Goal: Task Accomplishment & Management: Manage account settings

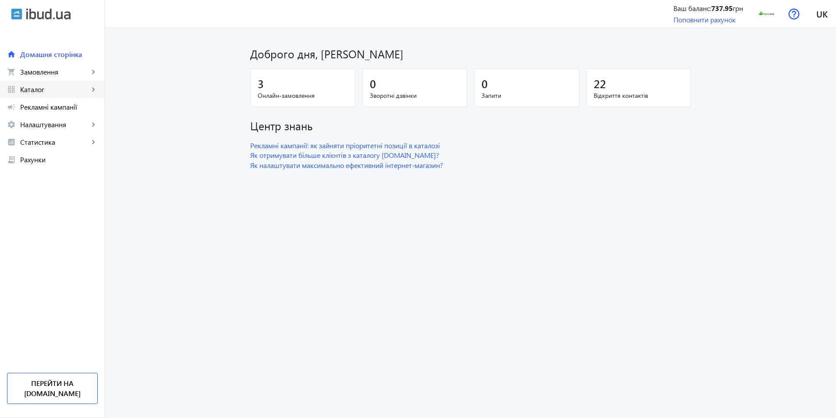
click at [47, 83] on link "grid_view Каталог keyboard_arrow_right" at bounding box center [52, 90] width 105 height 18
click at [42, 109] on span "Товари" at bounding box center [64, 107] width 68 height 9
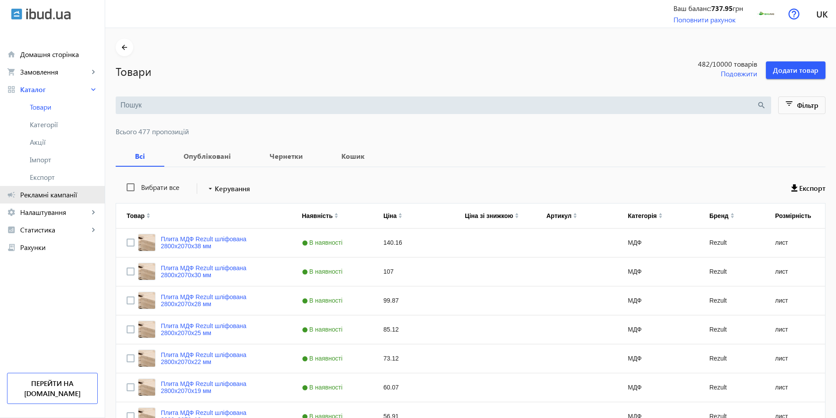
click at [53, 195] on span "Рекламні кампанії" at bounding box center [59, 194] width 78 height 9
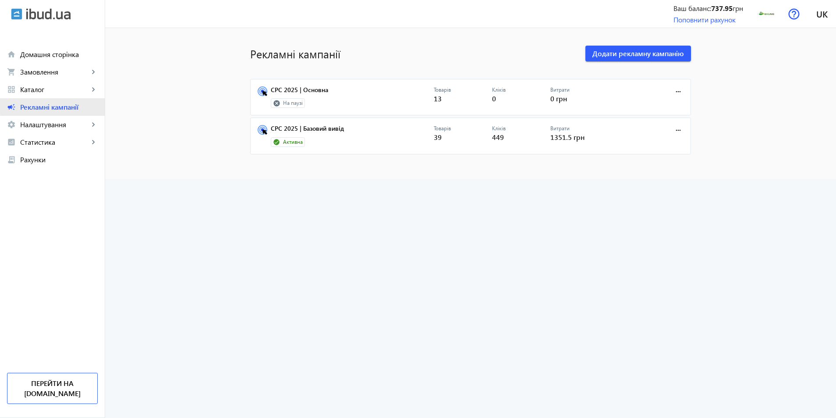
click at [71, 107] on span "Рекламні кампанії" at bounding box center [59, 107] width 78 height 9
click at [47, 90] on span "Каталог" at bounding box center [54, 89] width 69 height 9
click at [48, 104] on span "Товари" at bounding box center [64, 107] width 68 height 9
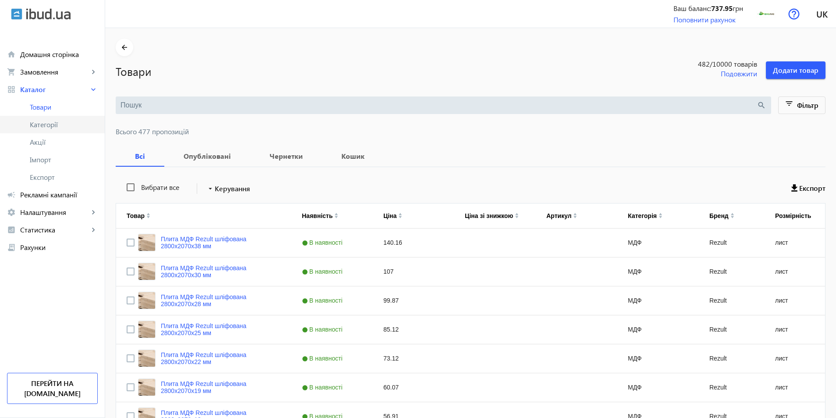
click at [41, 125] on span "Категорії" at bounding box center [64, 124] width 68 height 9
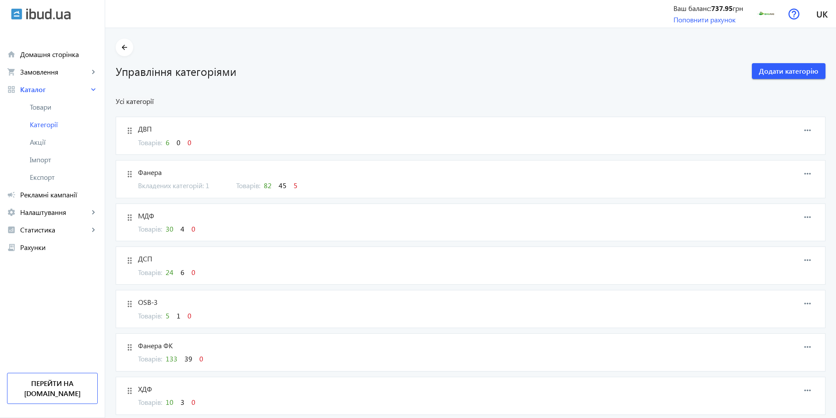
scroll to position [131, 0]
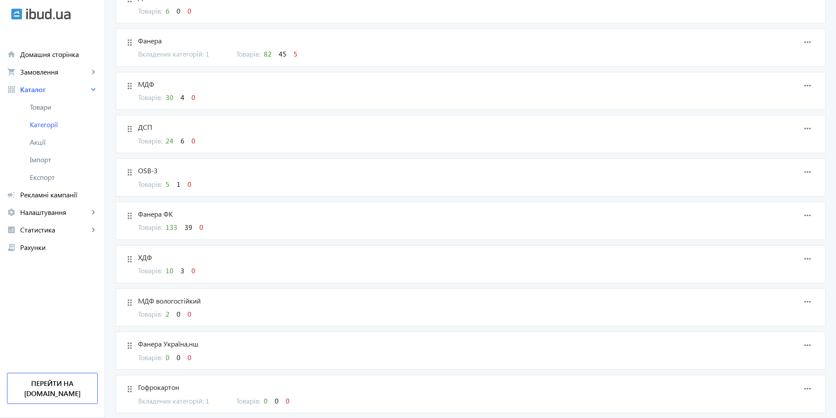
click at [146, 213] on span "Фанера ФК" at bounding box center [415, 214] width 554 height 10
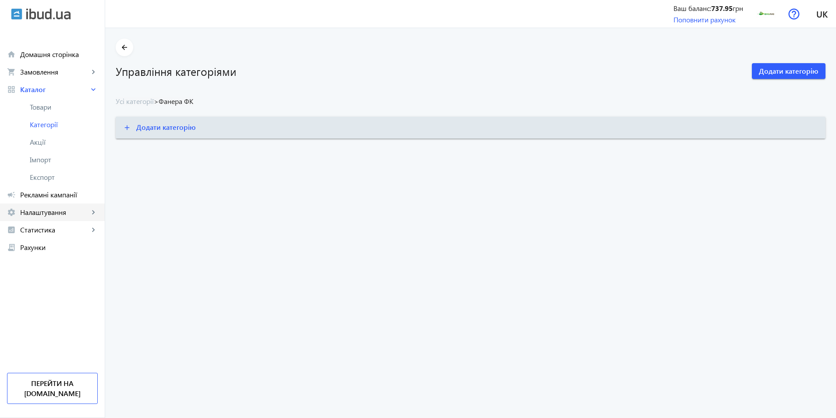
click at [55, 214] on span "Налаштування" at bounding box center [54, 212] width 69 height 9
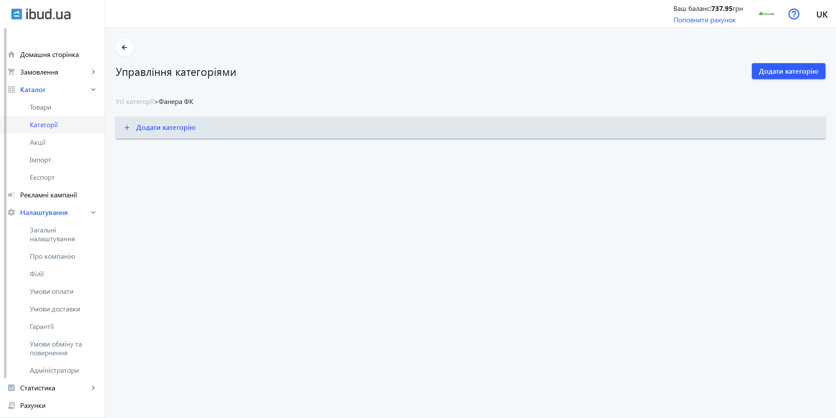
click at [45, 123] on span "Категорії" at bounding box center [64, 124] width 68 height 9
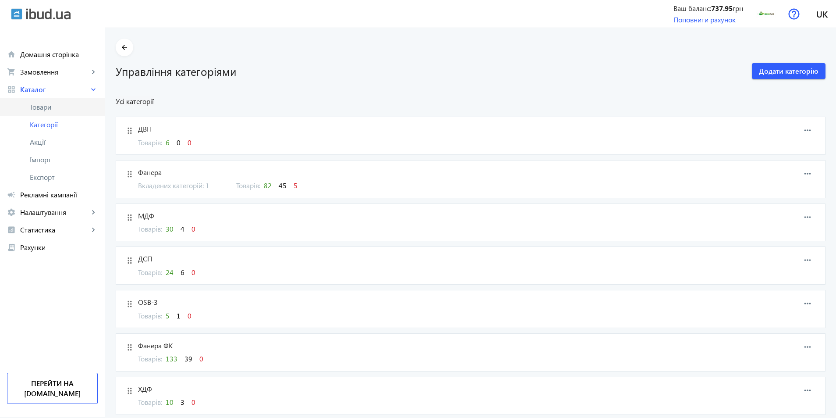
click at [50, 105] on span "Товари" at bounding box center [64, 107] width 68 height 9
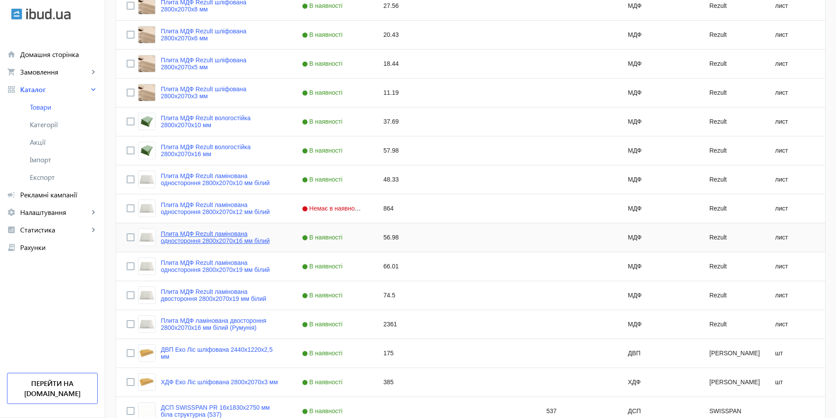
scroll to position [757, 0]
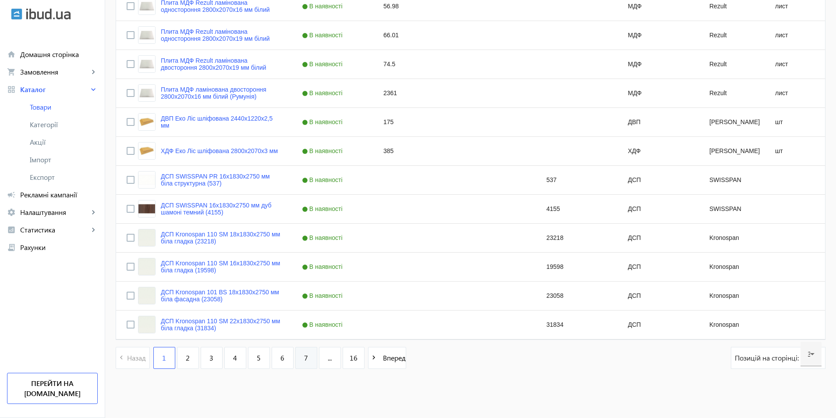
click at [295, 357] on link "7" at bounding box center [306, 358] width 22 height 22
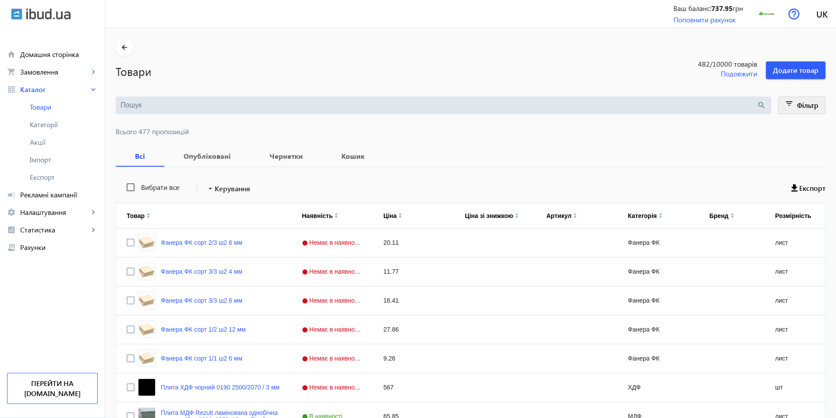
click at [804, 101] on span "Фільтр" at bounding box center [807, 104] width 21 height 9
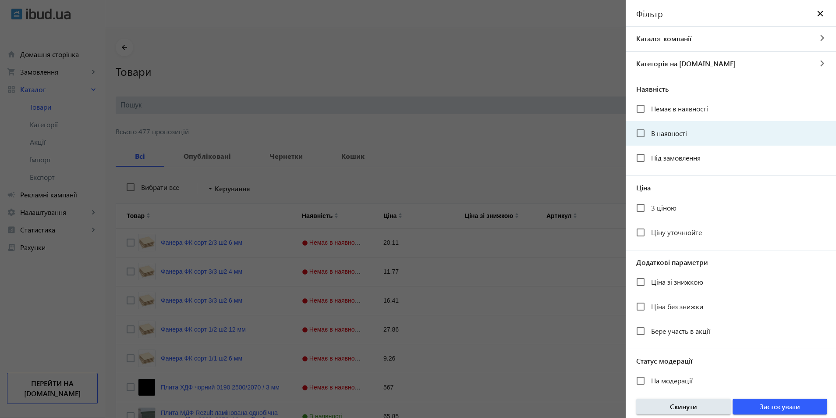
click at [695, 137] on mat-checkbox "В наявності" at bounding box center [736, 133] width 200 height 18
click at [646, 135] on input "В наявності" at bounding box center [641, 133] width 18 height 18
checkbox input "true"
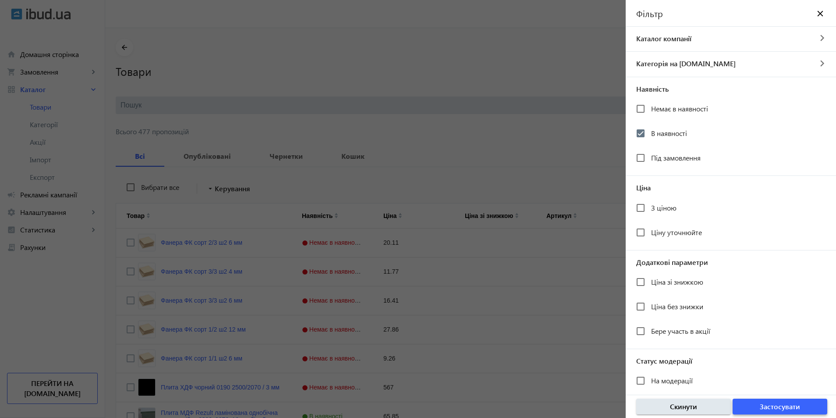
click at [776, 407] on span "Застосувати" at bounding box center [780, 406] width 40 height 10
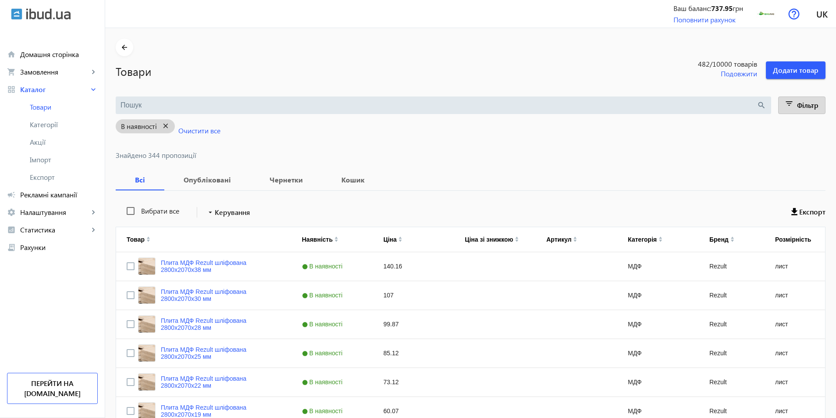
click at [164, 124] on mat-icon "close" at bounding box center [166, 126] width 18 height 11
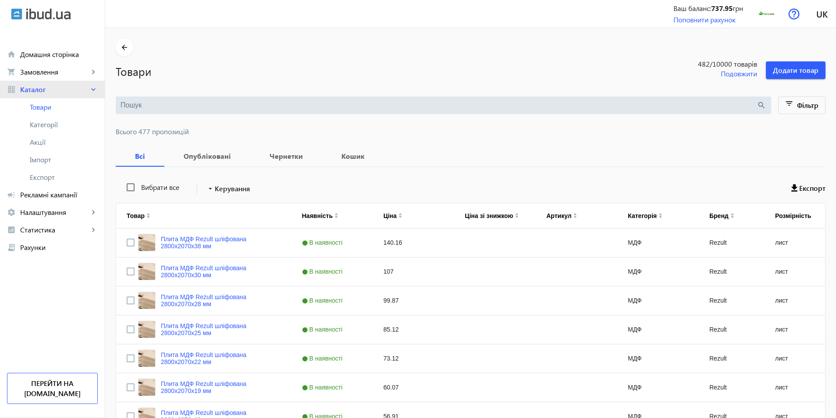
click at [52, 93] on span "Каталог" at bounding box center [54, 89] width 69 height 9
click at [48, 84] on link "grid_view Каталог keyboard_arrow_right" at bounding box center [52, 90] width 105 height 18
click at [41, 102] on link "Товари" at bounding box center [52, 107] width 105 height 18
click at [53, 106] on span "Товари" at bounding box center [64, 107] width 68 height 9
click at [60, 88] on span "Каталог" at bounding box center [54, 89] width 69 height 9
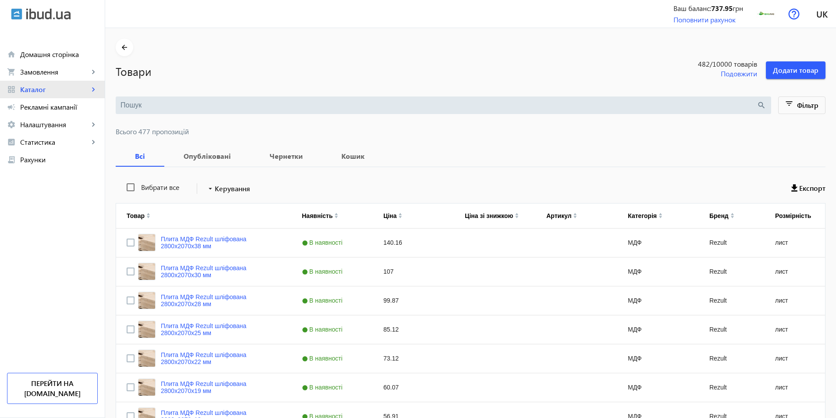
click at [57, 91] on span "Каталог" at bounding box center [54, 89] width 69 height 9
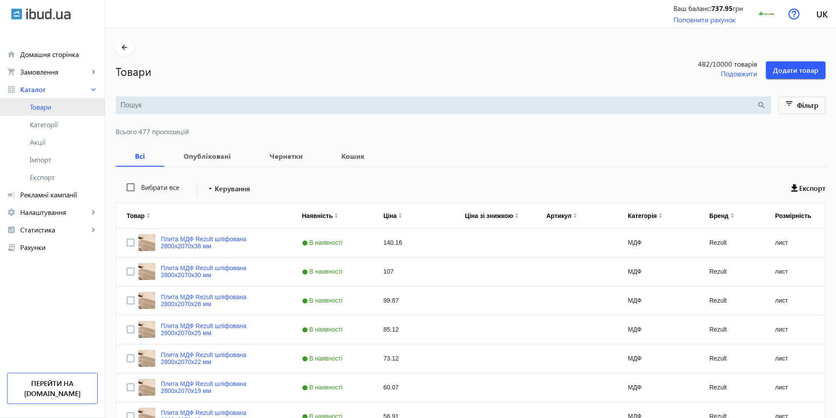
click at [48, 107] on span "Товари" at bounding box center [64, 107] width 68 height 9
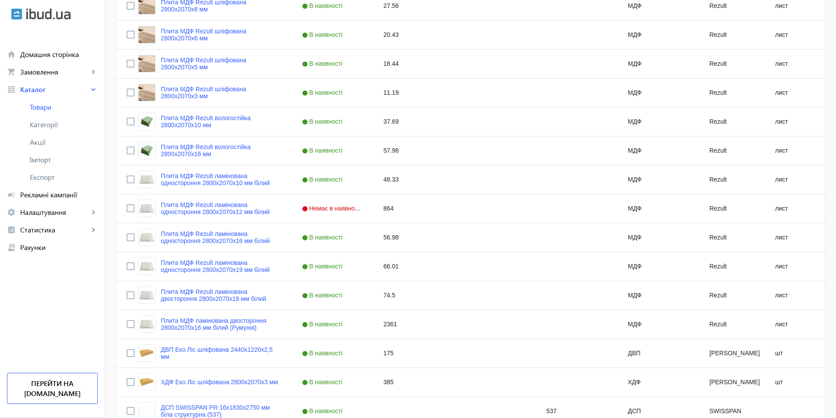
scroll to position [757, 0]
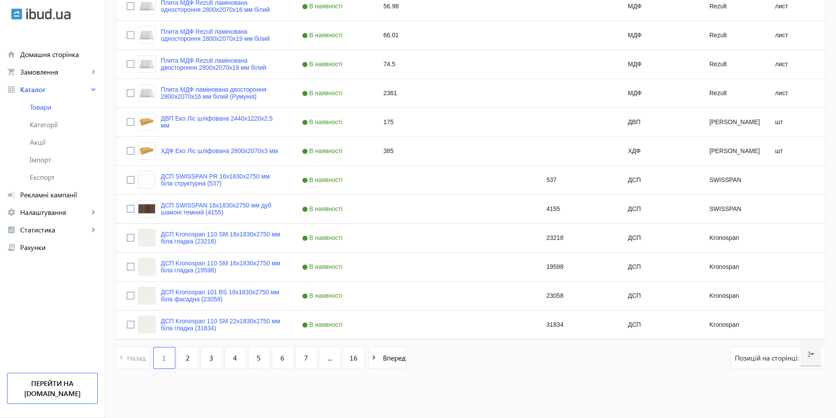
click at [275, 352] on link "6" at bounding box center [283, 358] width 22 height 22
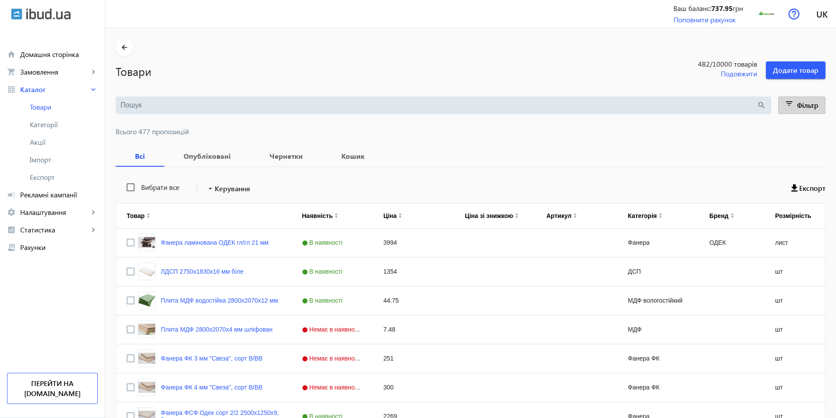
click at [807, 107] on span "Фільтр" at bounding box center [807, 104] width 21 height 9
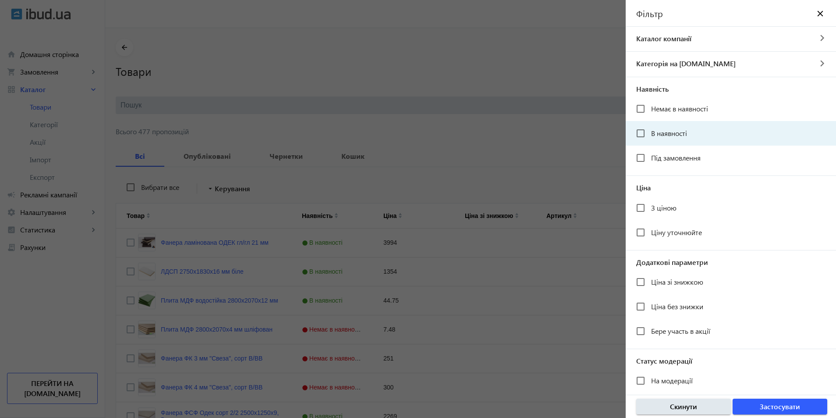
click at [660, 134] on span "В наявності" at bounding box center [669, 132] width 36 height 9
click at [650, 134] on input "В наявності" at bounding box center [641, 133] width 18 height 18
checkbox input "true"
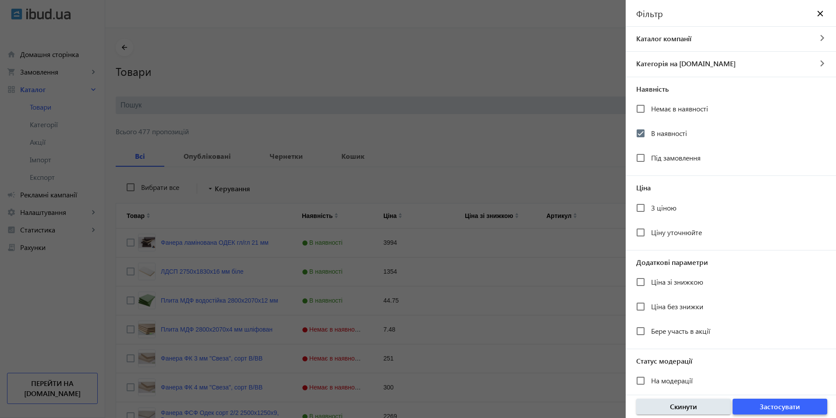
click at [779, 405] on span "Застосувати" at bounding box center [780, 406] width 40 height 10
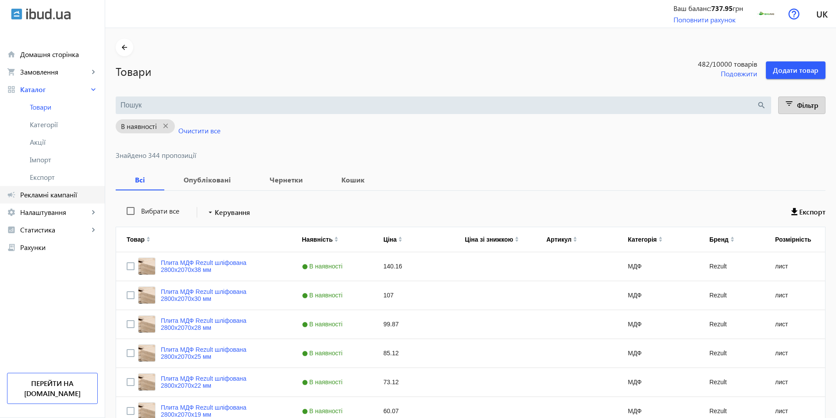
click at [37, 194] on span "Рекламні кампанії" at bounding box center [59, 194] width 78 height 9
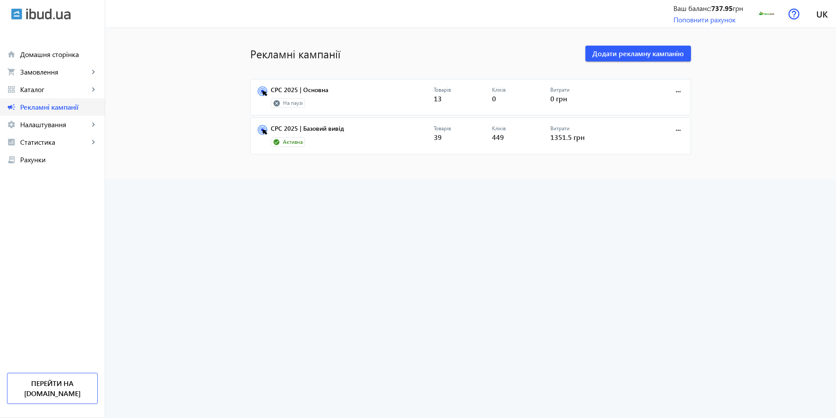
click at [41, 111] on span "Рекламні кампанії" at bounding box center [59, 107] width 78 height 9
click at [308, 126] on link "CPC 2025 | Базовий вивід" at bounding box center [352, 131] width 163 height 12
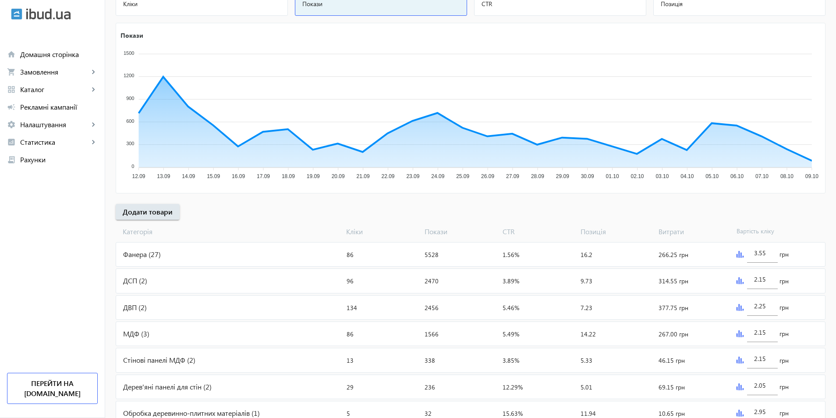
scroll to position [165, 0]
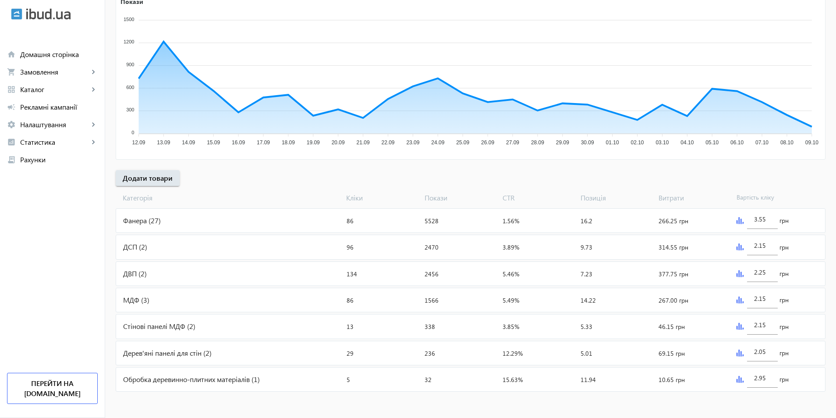
click at [141, 222] on div "Фанера (27)" at bounding box center [229, 221] width 227 height 24
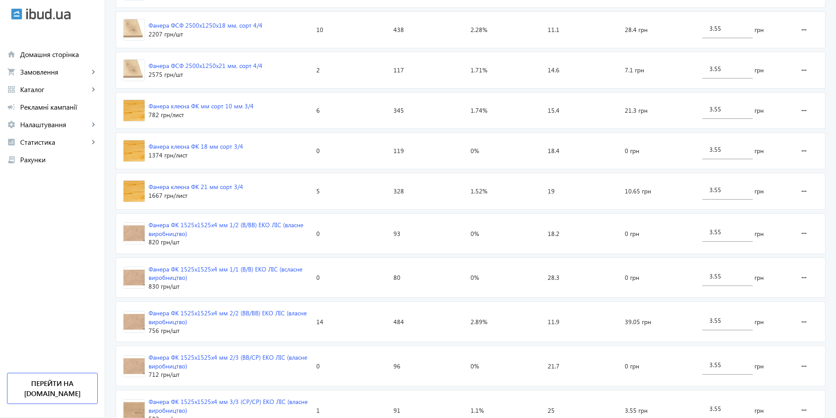
scroll to position [385, 0]
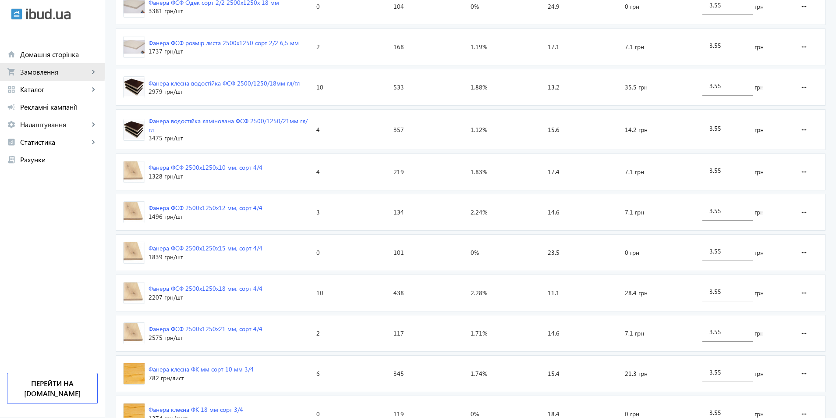
click at [33, 71] on span "Замовлення" at bounding box center [54, 71] width 69 height 9
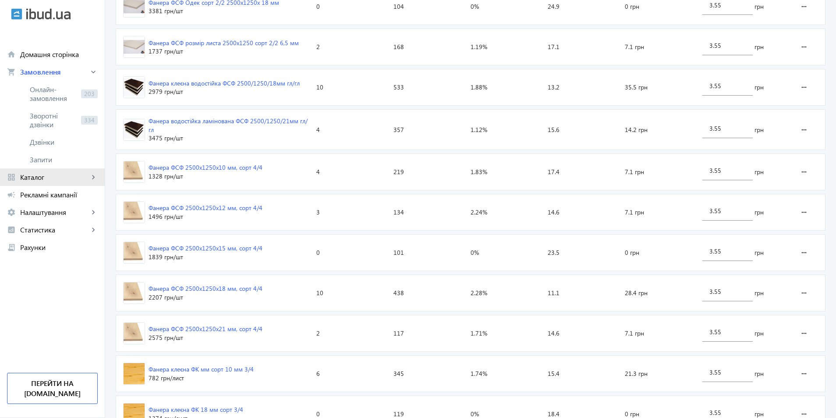
click at [33, 174] on span "Каталог" at bounding box center [54, 177] width 69 height 9
click at [43, 106] on span "Товари" at bounding box center [64, 107] width 68 height 9
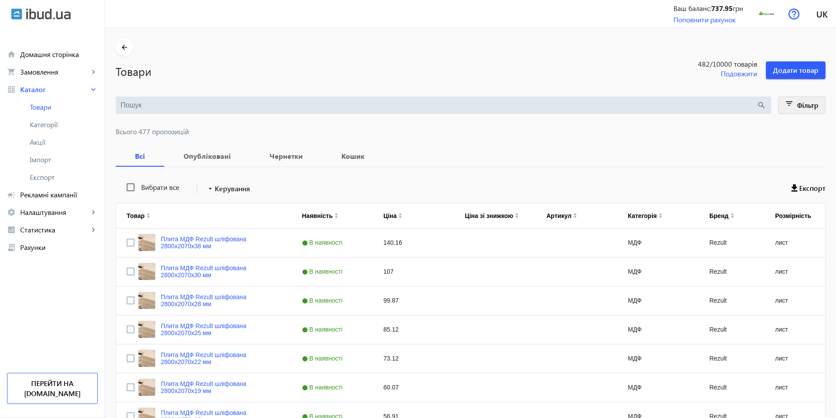
click at [787, 104] on mat-icon "filter_list" at bounding box center [790, 105] width 12 height 12
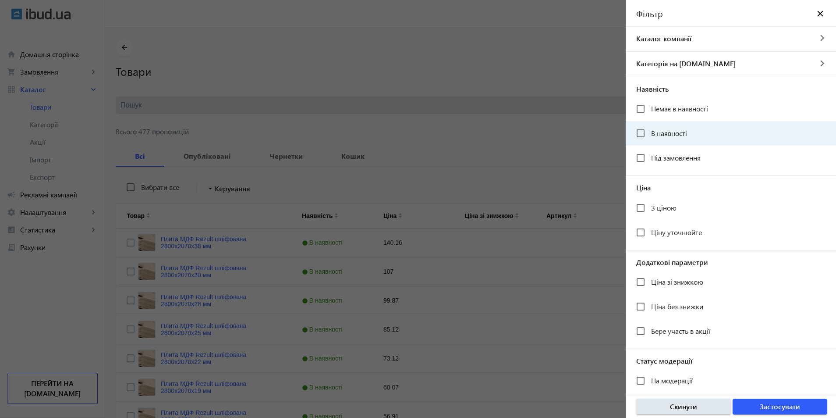
click at [698, 129] on mat-checkbox "В наявності" at bounding box center [736, 133] width 200 height 18
click at [687, 141] on div "В наявності" at bounding box center [661, 133] width 51 height 18
click at [648, 131] on input "В наявності" at bounding box center [641, 133] width 18 height 18
checkbox input "true"
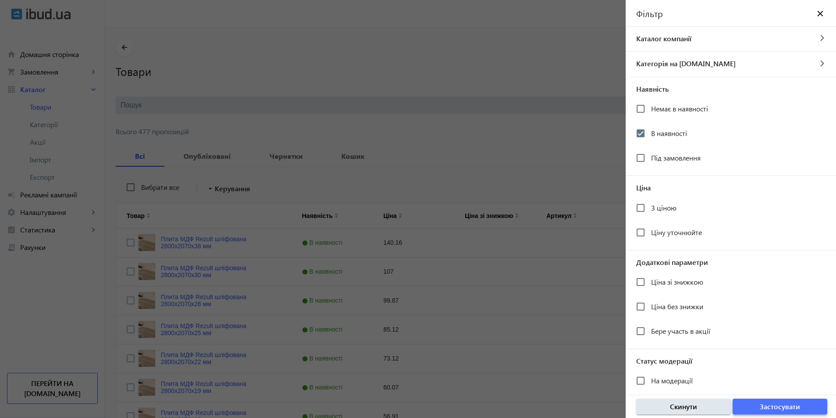
click at [787, 409] on span "Застосувати" at bounding box center [780, 406] width 40 height 10
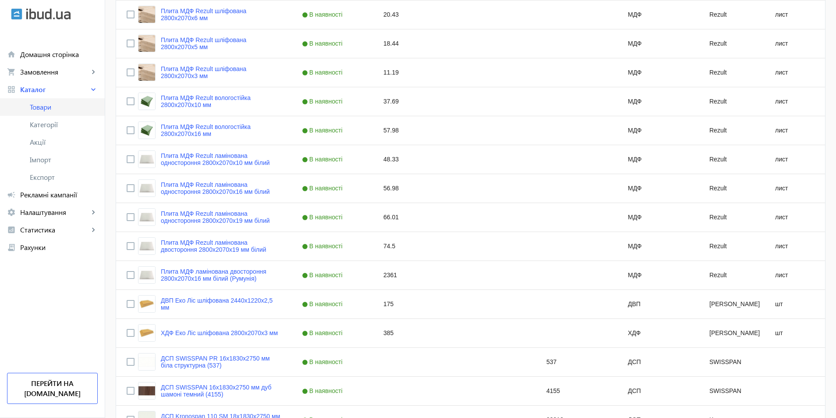
scroll to position [781, 0]
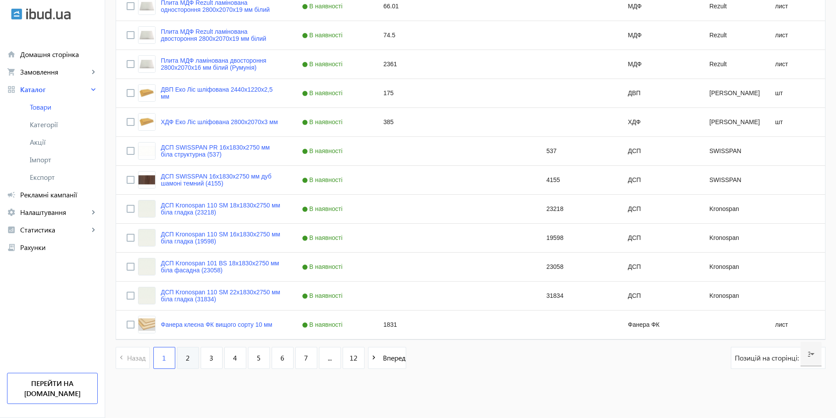
click at [193, 349] on link "2" at bounding box center [188, 358] width 22 height 22
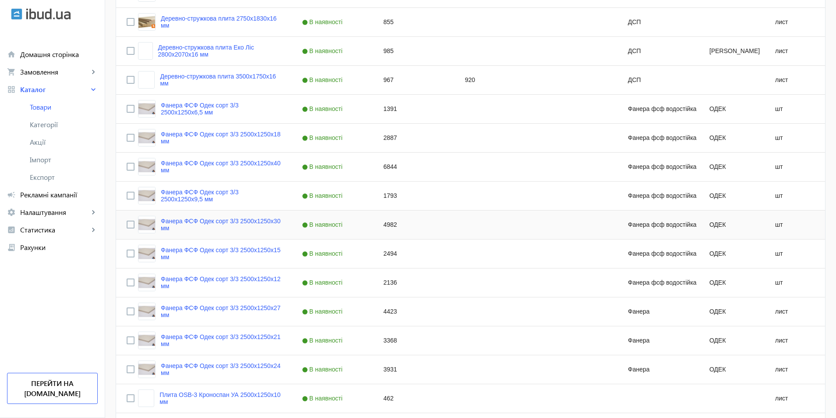
scroll to position [561, 0]
